Goal: Find specific page/section: Find specific page/section

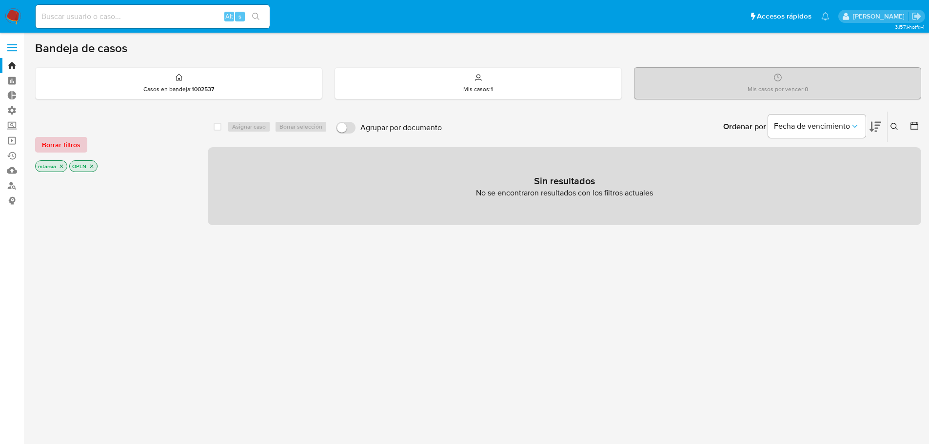
click at [76, 146] on span "Borrar filtros" at bounding box center [61, 145] width 39 height 14
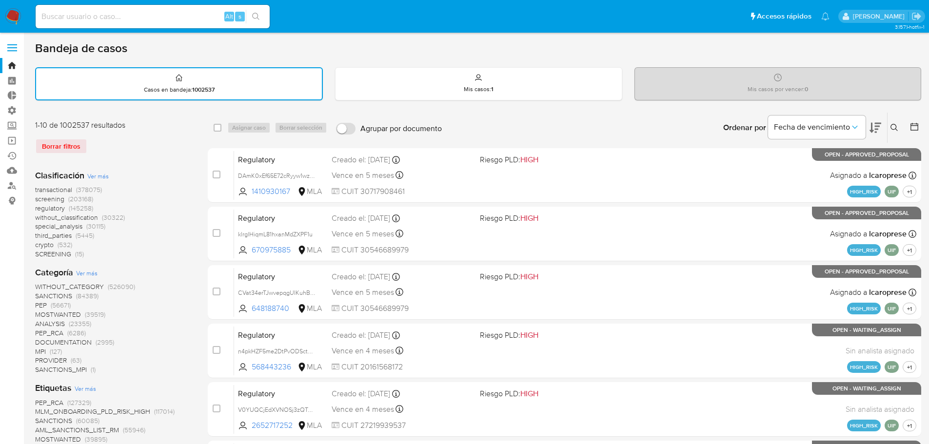
click at [38, 245] on span "crypto" at bounding box center [44, 245] width 19 height 10
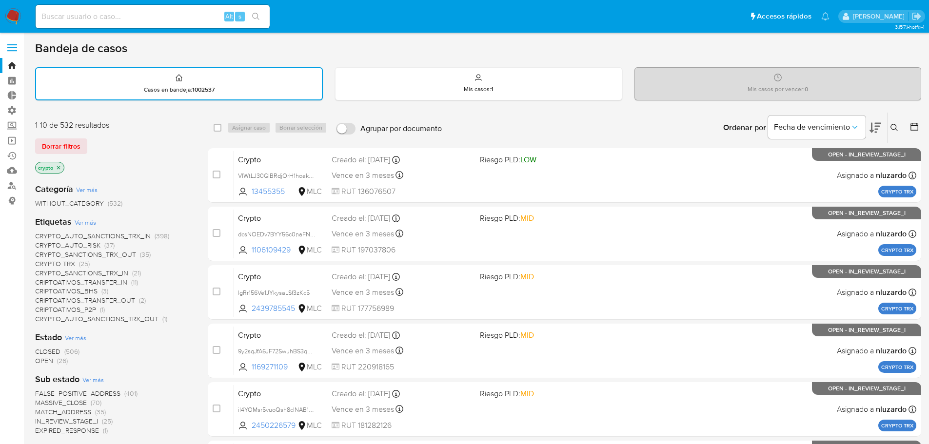
scroll to position [49, 0]
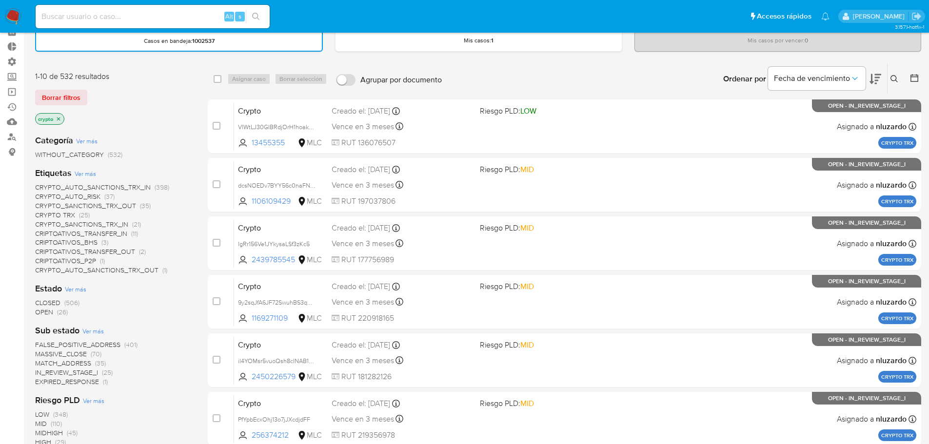
drag, startPoint x: 29, startPoint y: 251, endPoint x: 135, endPoint y: 250, distance: 105.8
click at [135, 250] on main "3.157.1-hotfix-1" at bounding box center [464, 336] width 929 height 771
drag, startPoint x: 31, startPoint y: 231, endPoint x: 125, endPoint y: 235, distance: 93.7
click at [125, 235] on main "3.157.1-hotfix-1" at bounding box center [464, 336] width 929 height 771
click at [155, 131] on div "Categoría Ver más WITHOUT_CATEGORY (532) Etiquetas Ver más CRYPTO_AUTO_SANCTION…" at bounding box center [113, 370] width 157 height 487
